Goal: Information Seeking & Learning: Learn about a topic

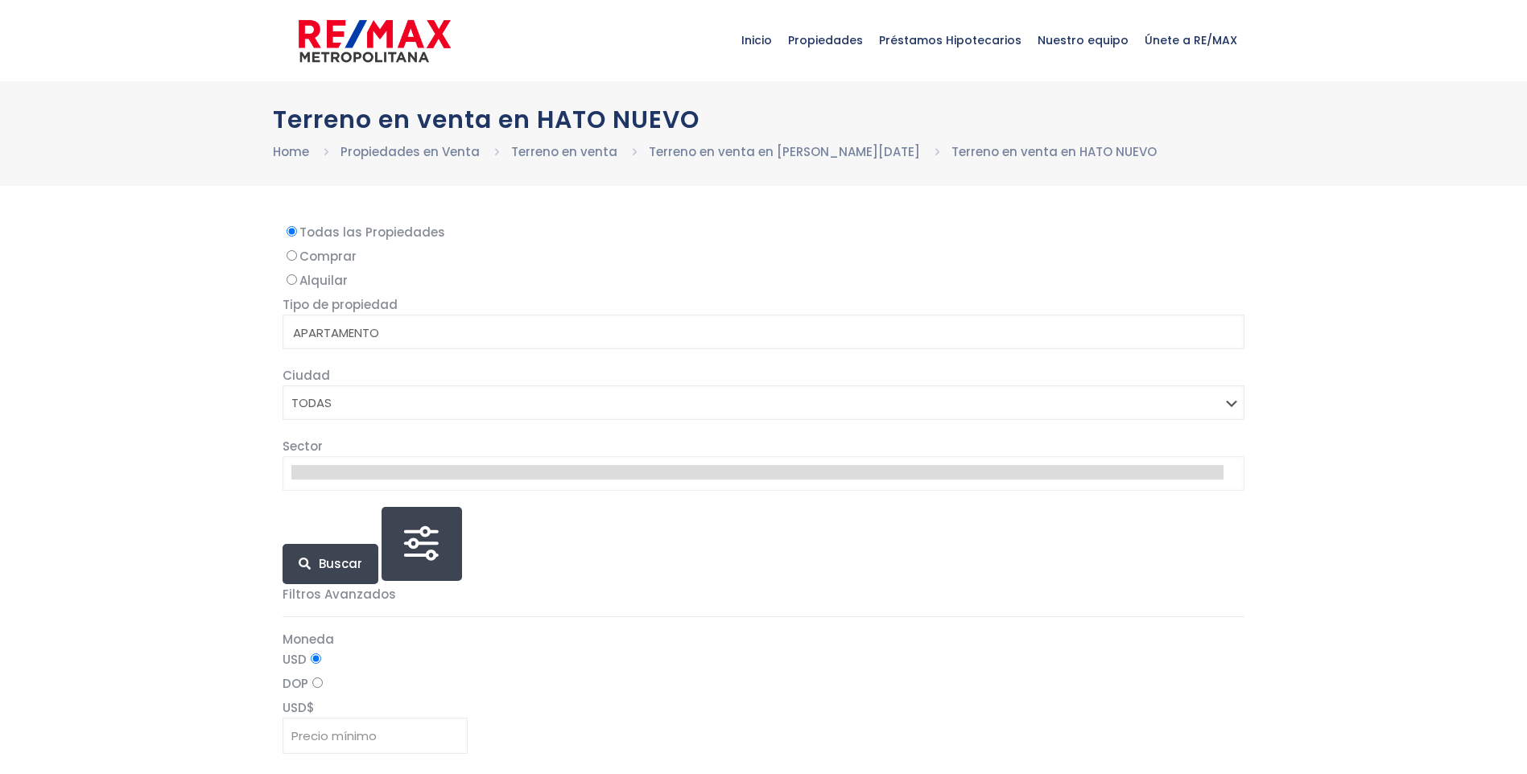
select select
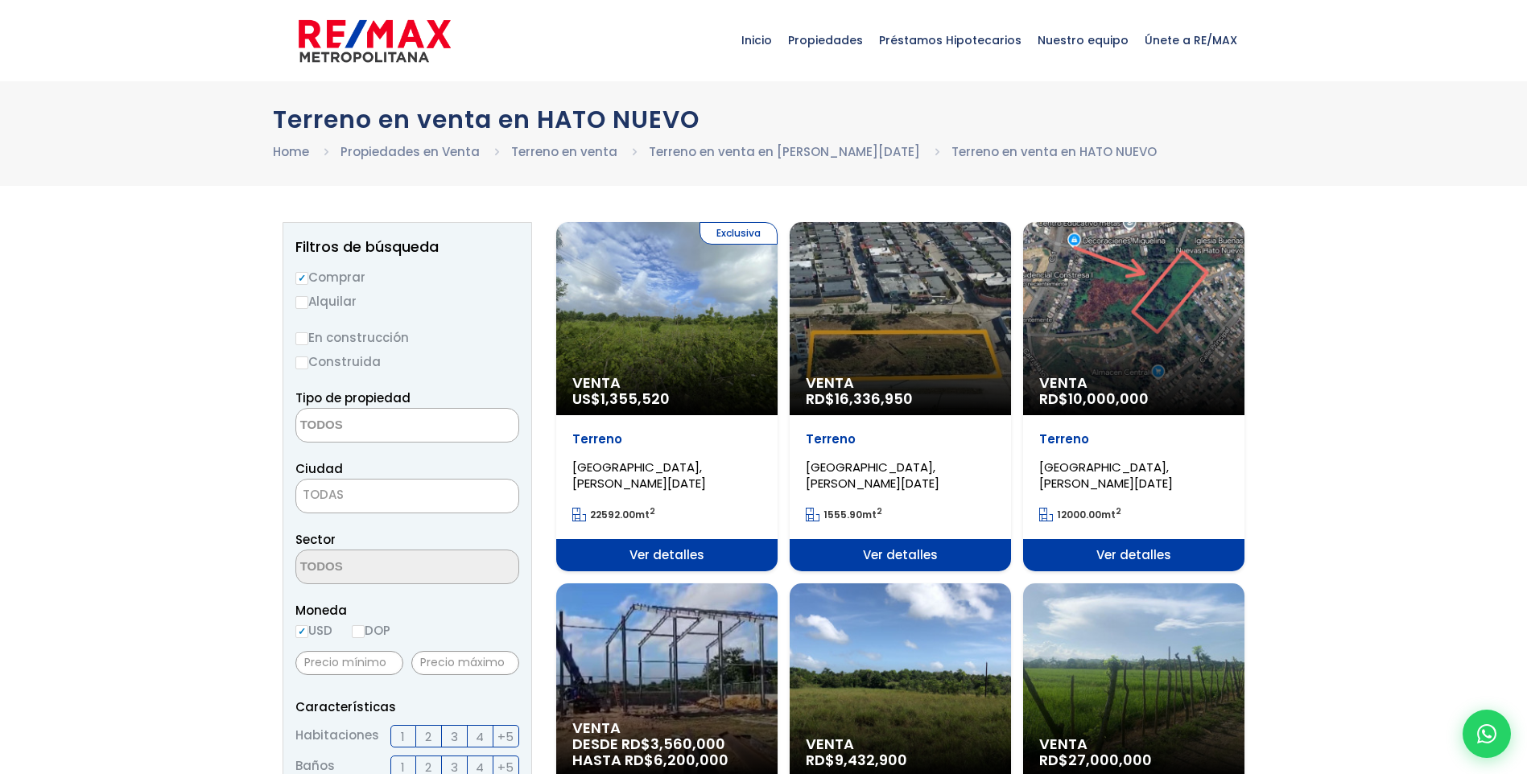
click at [905, 352] on div "Venta RD$ 16,336,950" at bounding box center [900, 318] width 221 height 193
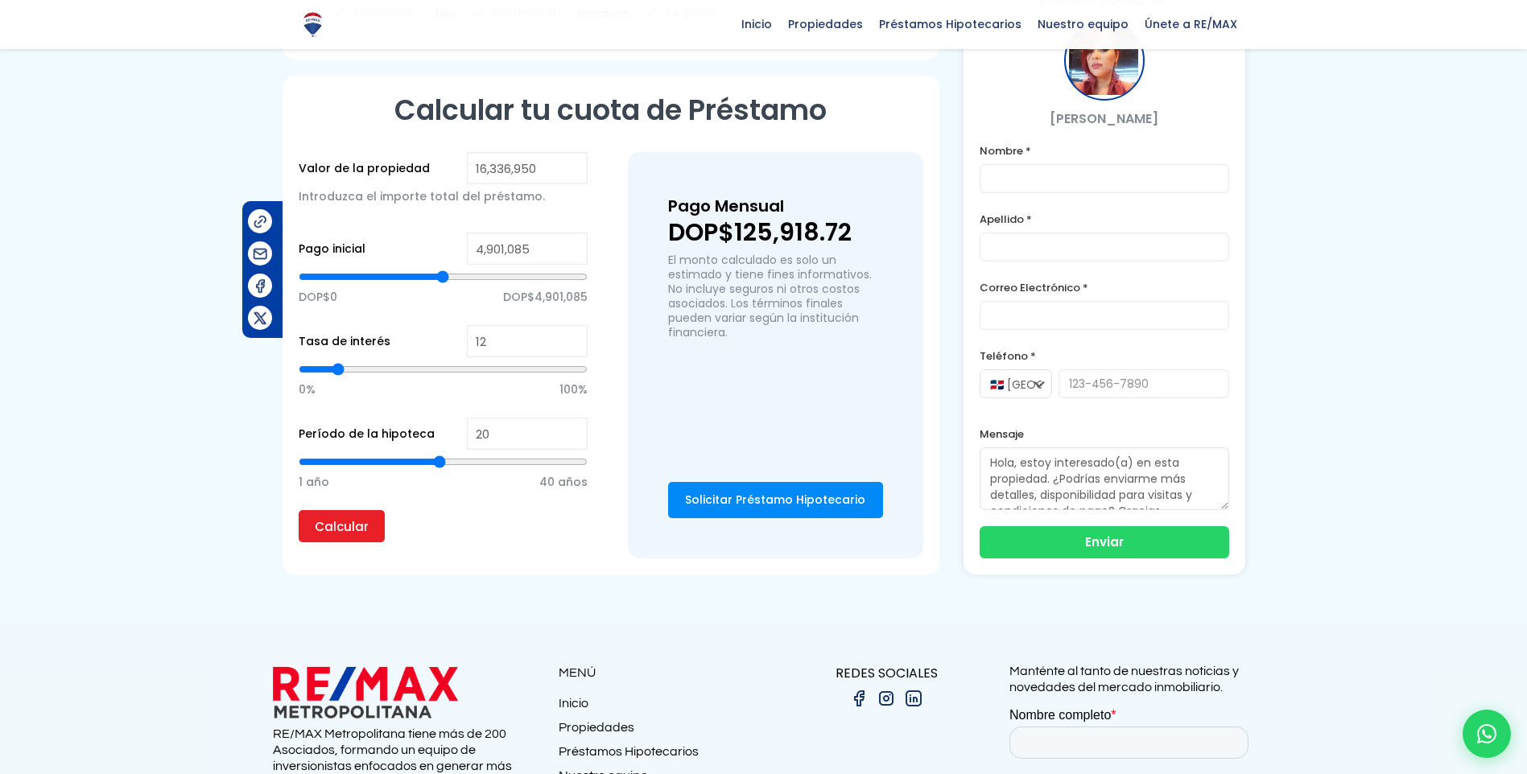
scroll to position [966, 0]
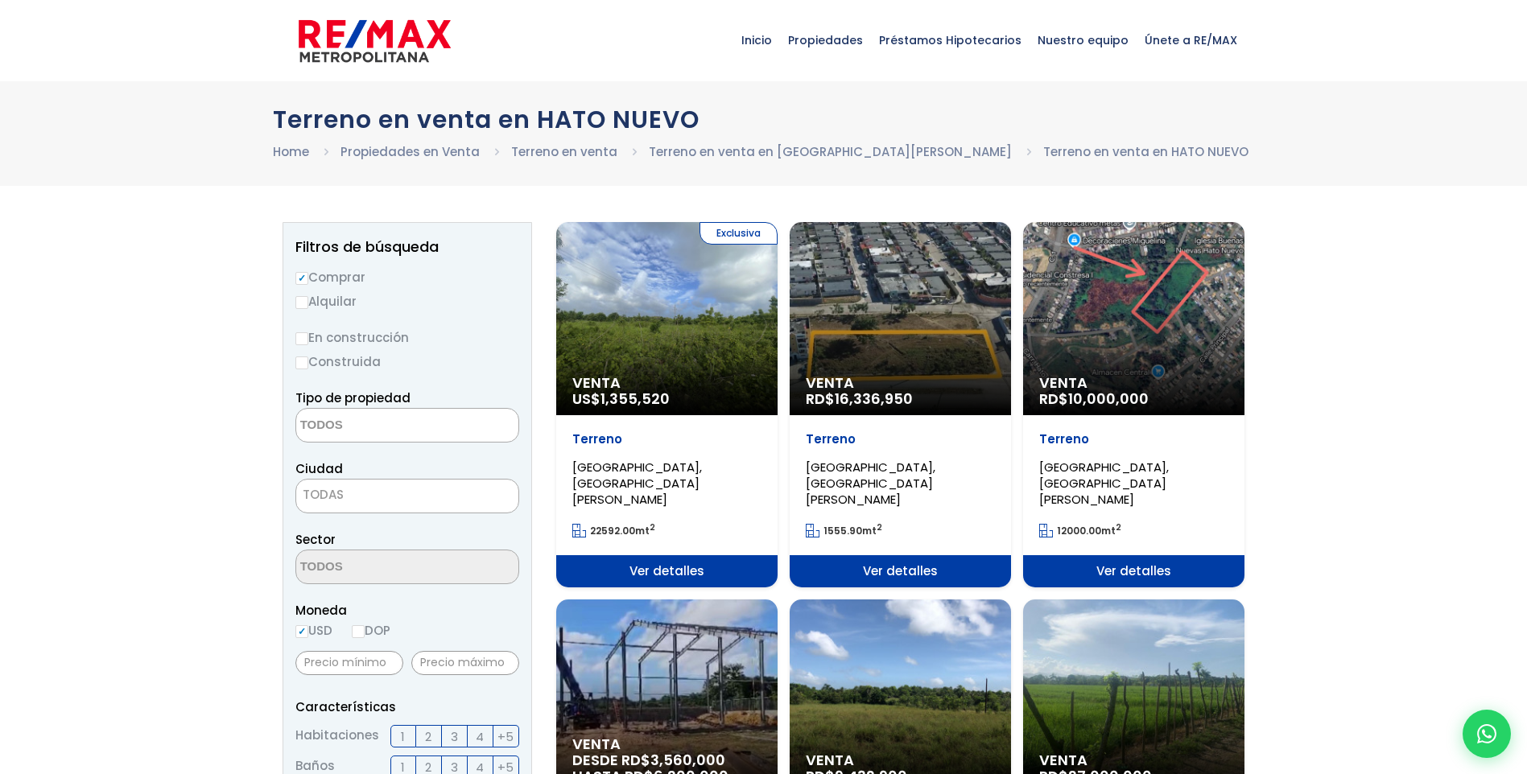
select select
click at [1156, 295] on div "Venta RD$ 10,000,000" at bounding box center [1133, 318] width 221 height 193
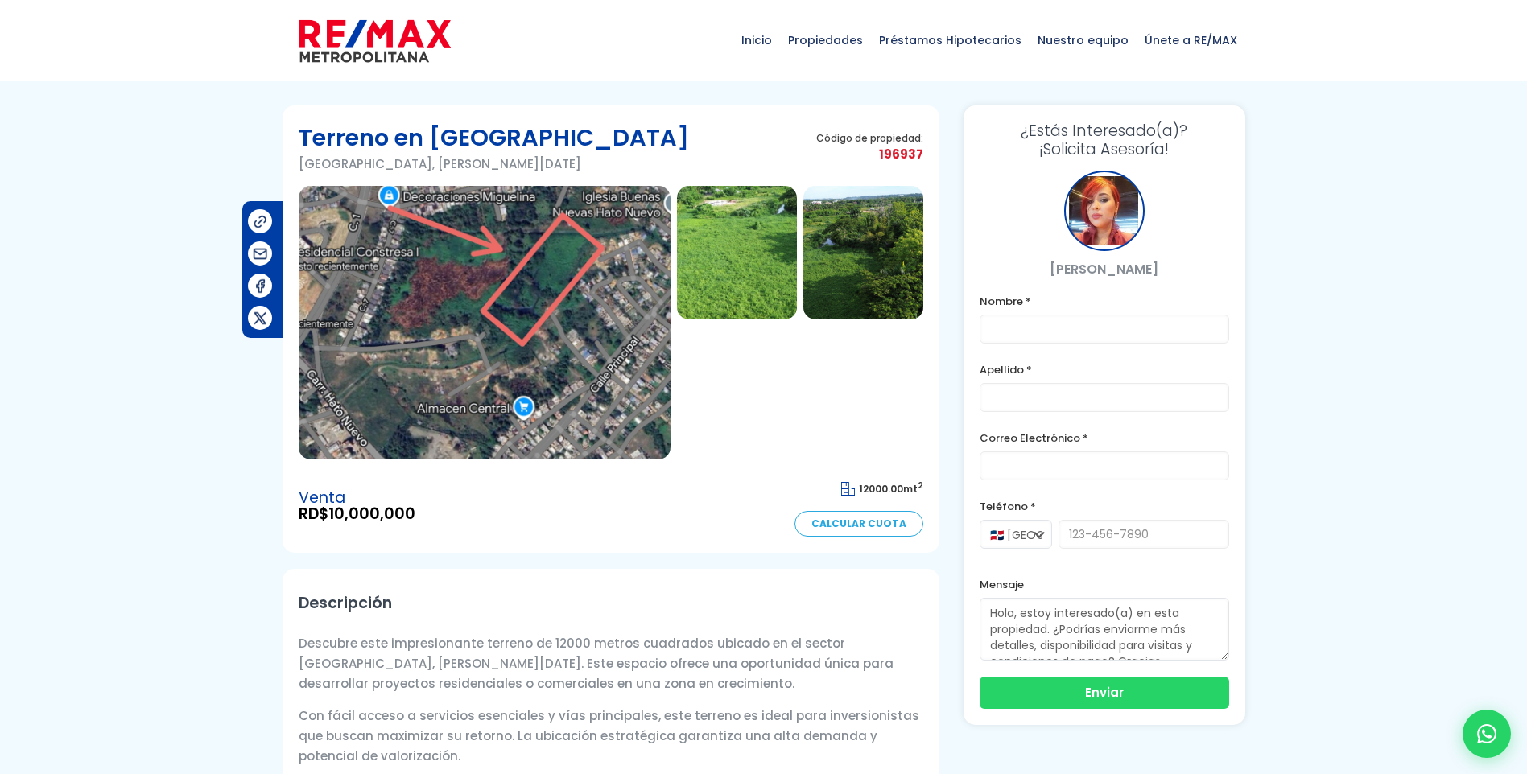
click at [750, 250] on img at bounding box center [737, 253] width 120 height 134
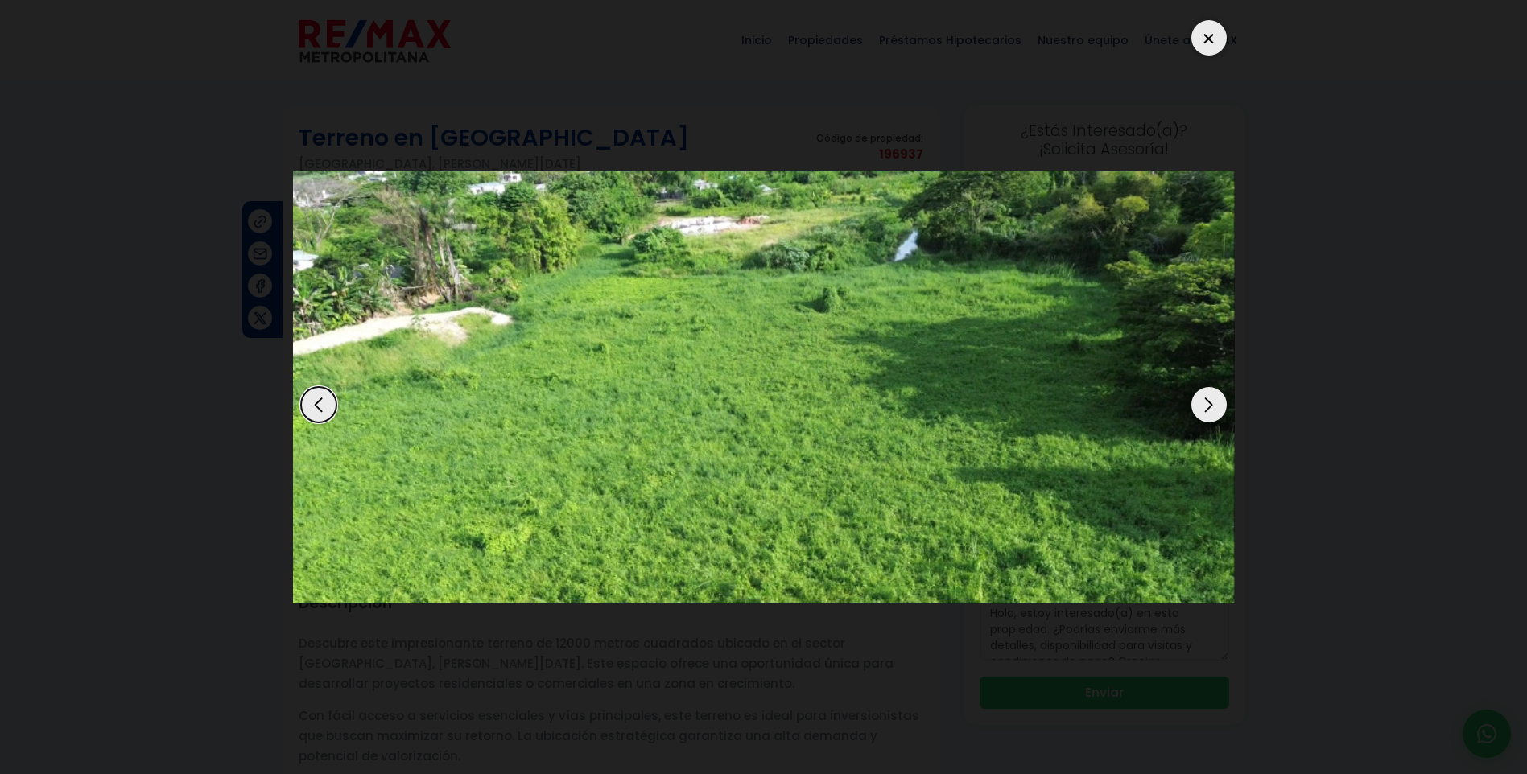
click at [1206, 399] on div "Next slide" at bounding box center [1208, 404] width 35 height 35
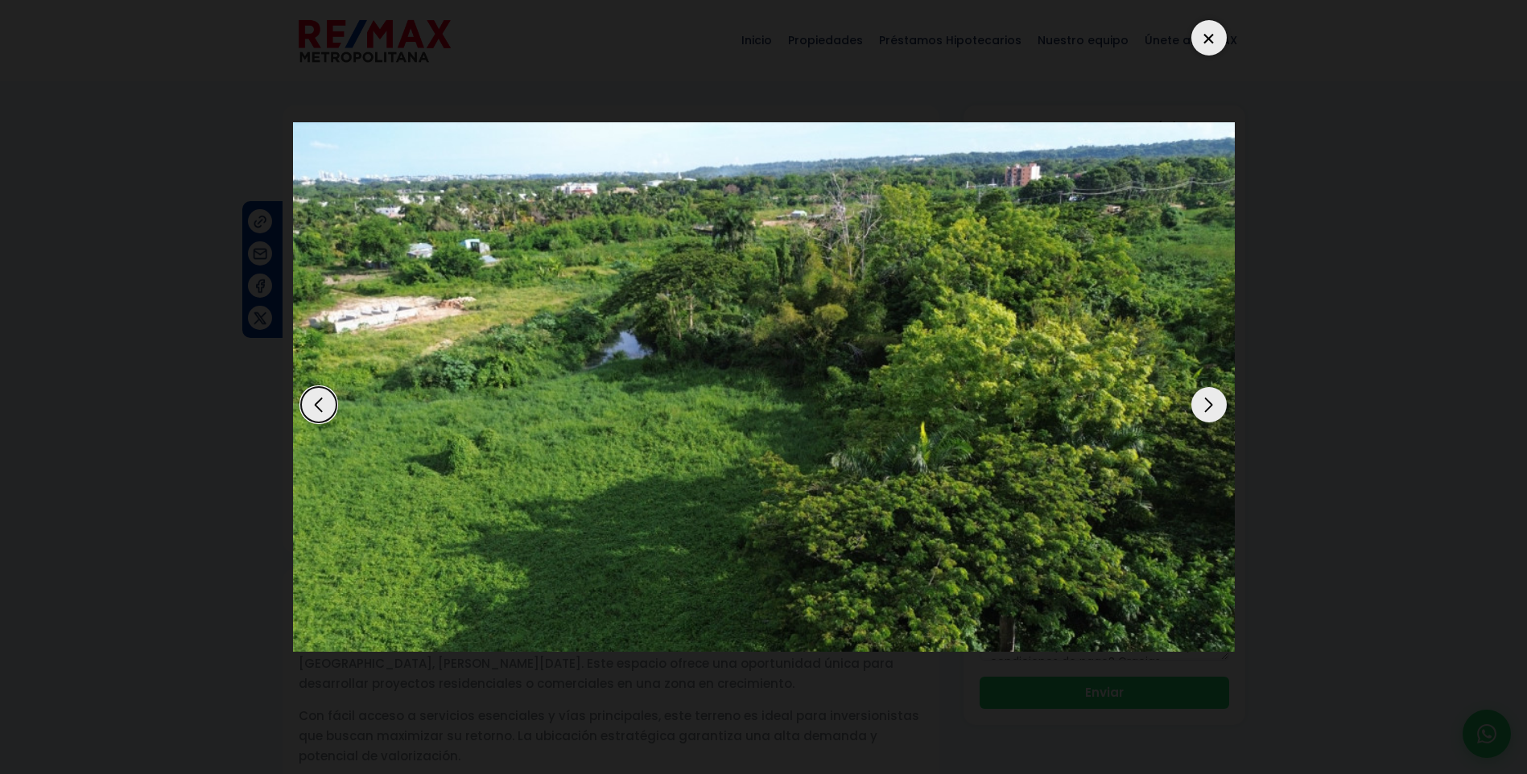
click at [1206, 399] on div "Next slide" at bounding box center [1208, 404] width 35 height 35
